Goal: Obtain resource: Download file/media

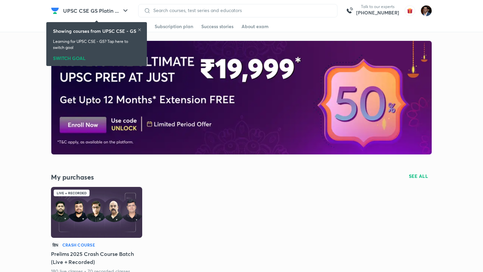
click at [139, 30] on icon at bounding box center [139, 30] width 4 height 4
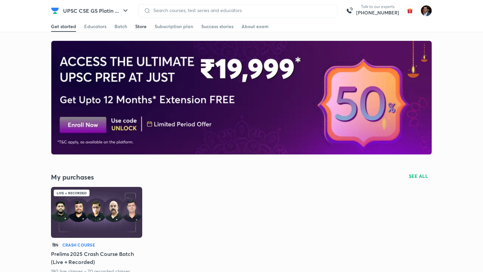
click at [140, 25] on div "Store" at bounding box center [140, 26] width 11 height 7
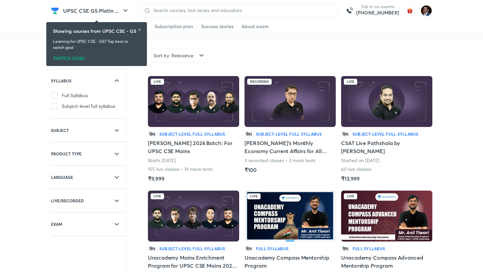
click at [140, 31] on icon at bounding box center [139, 30] width 4 height 4
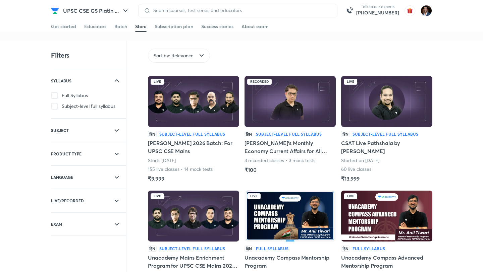
click at [202, 108] on img at bounding box center [193, 101] width 91 height 51
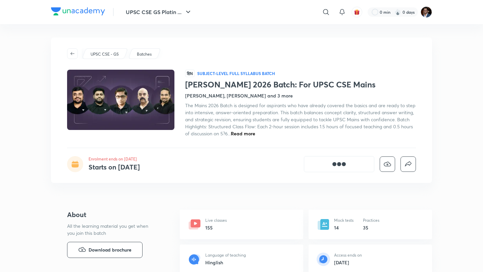
click at [245, 135] on span "Read more" at bounding box center [243, 133] width 24 height 6
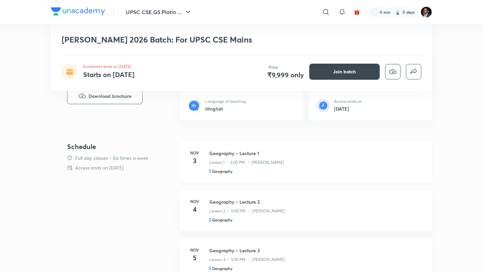
scroll to position [130, 0]
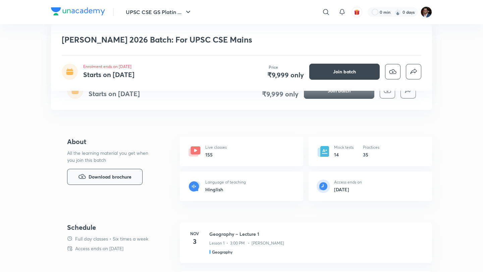
click at [129, 178] on span "Download brochure" at bounding box center [109, 176] width 43 height 7
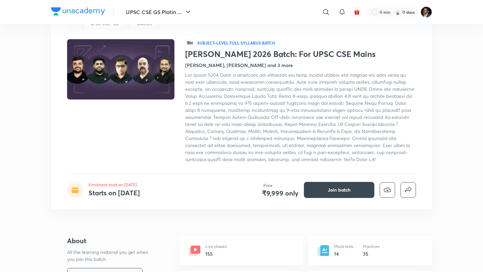
scroll to position [24, 0]
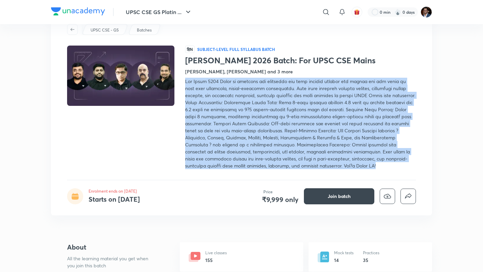
drag, startPoint x: 291, startPoint y: 166, endPoint x: 186, endPoint y: 81, distance: 134.4
click at [186, 81] on div at bounding box center [300, 123] width 231 height 91
click at [300, 166] on div at bounding box center [300, 123] width 231 height 91
drag, startPoint x: 294, startPoint y: 166, endPoint x: 186, endPoint y: 80, distance: 138.3
click at [186, 80] on div at bounding box center [300, 123] width 231 height 91
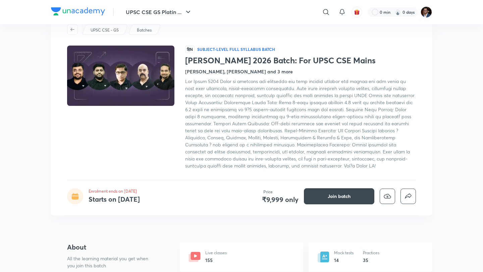
click at [293, 167] on div at bounding box center [300, 123] width 231 height 91
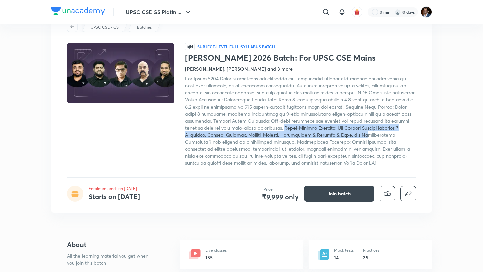
drag, startPoint x: 230, startPoint y: 128, endPoint x: 300, endPoint y: 132, distance: 70.5
click at [300, 132] on span at bounding box center [300, 120] width 230 height 91
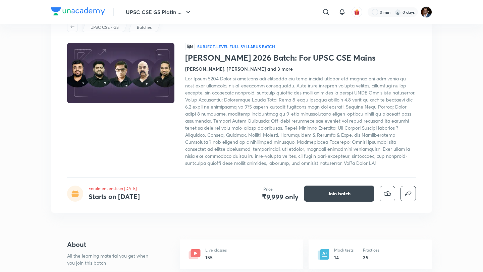
click at [280, 142] on span at bounding box center [300, 120] width 230 height 91
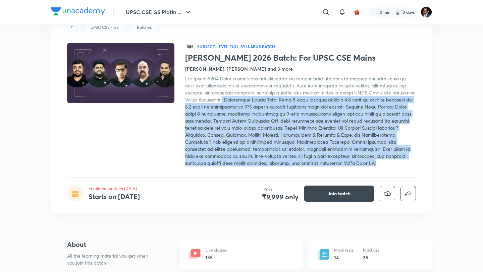
drag, startPoint x: 292, startPoint y: 162, endPoint x: 207, endPoint y: 101, distance: 104.9
click at [207, 101] on div at bounding box center [300, 120] width 231 height 91
